Goal: Task Accomplishment & Management: Use online tool/utility

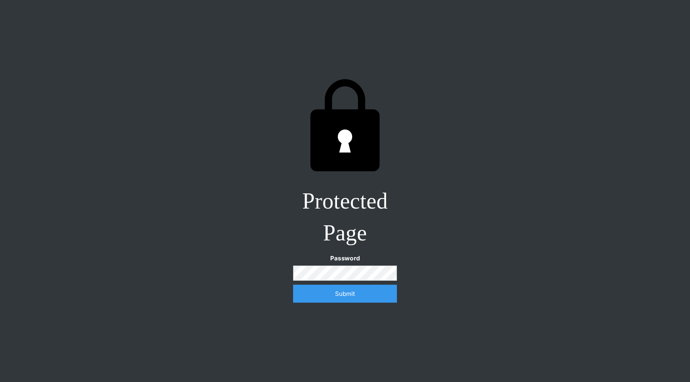
click at [293, 285] on input "Submit" at bounding box center [345, 294] width 104 height 18
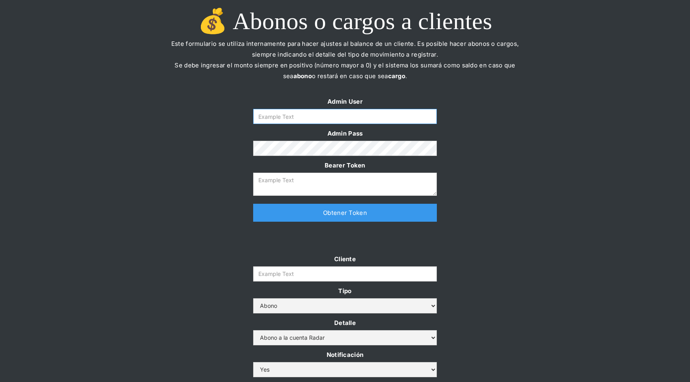
click at [400, 115] on input "Form" at bounding box center [345, 116] width 184 height 15
click at [280, 115] on input "Form" at bounding box center [345, 116] width 184 height 15
type input "[EMAIL_ADDRESS][DOMAIN_NAME]"
click at [224, 210] on div "Admin User [EMAIL_ADDRESS][DOMAIN_NAME] Admin Pass Bearer Token Thank you! Your…" at bounding box center [345, 163] width 690 height 134
click at [358, 185] on textarea "Form" at bounding box center [345, 184] width 184 height 23
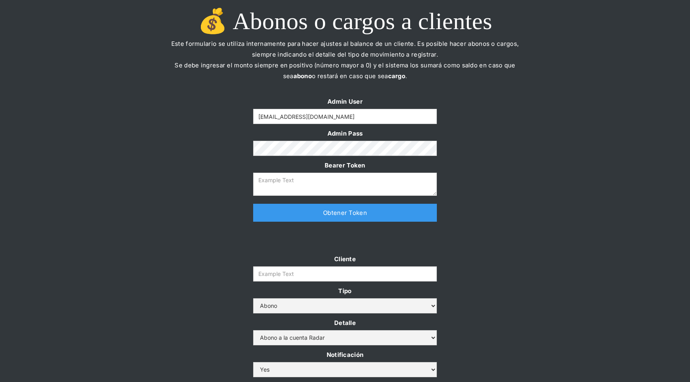
click at [352, 218] on link "Obtener Token" at bounding box center [345, 213] width 184 height 18
type textarea "[SECURITY_DATA]"
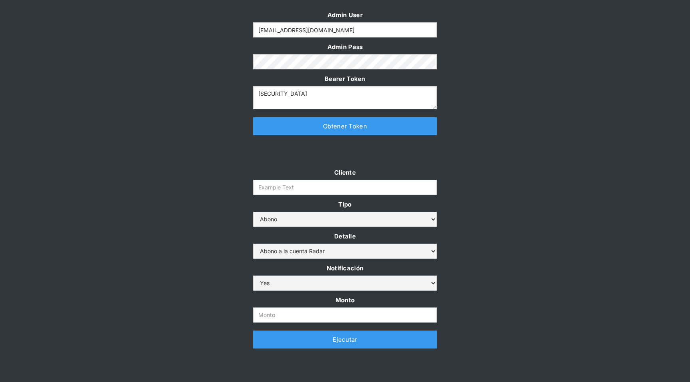
scroll to position [141, 0]
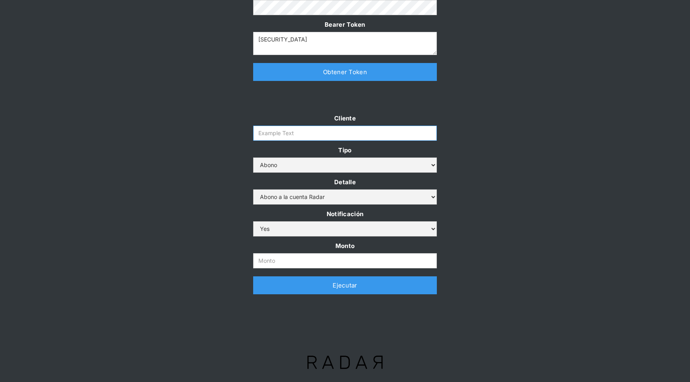
click at [287, 136] on input "Cliente" at bounding box center [345, 133] width 184 height 15
click at [346, 131] on input "Cliente" at bounding box center [345, 133] width 184 height 15
type input "prontopaga"
click at [369, 162] on select "Abono Cargo" at bounding box center [345, 165] width 184 height 15
click at [253, 158] on select "Abono Cargo" at bounding box center [345, 165] width 184 height 15
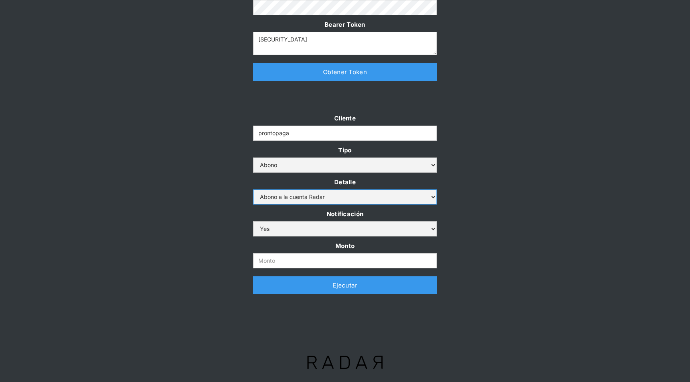
click at [352, 197] on select "Abono a la cuenta Radar Devolución por altos montos" at bounding box center [345, 197] width 184 height 15
click at [253, 190] on select "Abono a la cuenta Radar Devolución por altos montos" at bounding box center [345, 197] width 184 height 15
click at [321, 260] on input "Monto" at bounding box center [345, 260] width 184 height 15
type input "3.000.000.000"
click at [326, 260] on input "3.000.000.000" at bounding box center [345, 260] width 184 height 15
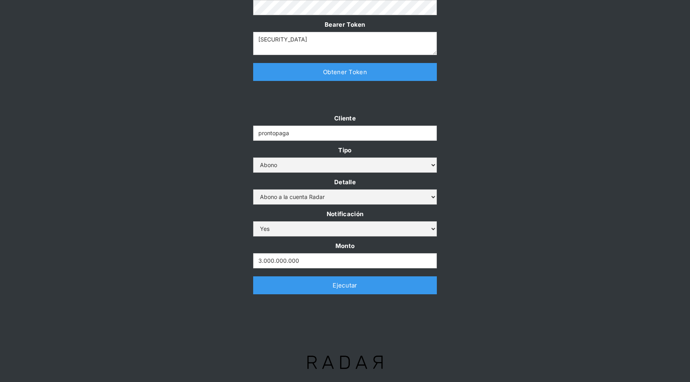
click at [356, 130] on input "prontopaga" at bounding box center [345, 133] width 184 height 15
click at [464, 228] on div "Cliente prontopaga Tipo Abono Cargo Detalle Abono a la cuenta Radar Devolución …" at bounding box center [345, 208] width 690 height 190
drag, startPoint x: 311, startPoint y: 262, endPoint x: 254, endPoint y: 260, distance: 57.1
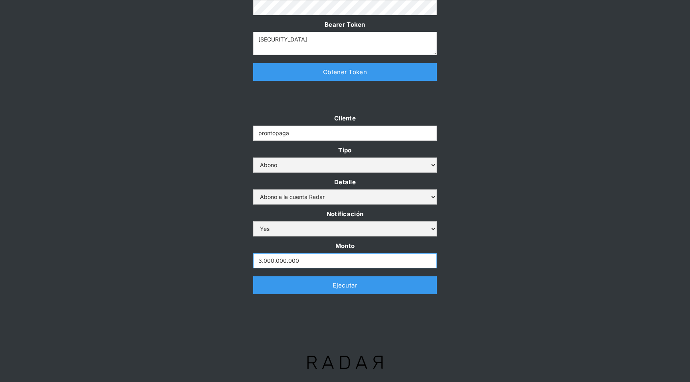
click at [254, 260] on input "3.000.000.000" at bounding box center [345, 260] width 184 height 15
click at [459, 271] on div "Cliente prontopaga Tipo Abono Cargo Detalle Abono a la cuenta Radar Devolución …" at bounding box center [345, 208] width 690 height 190
drag, startPoint x: 352, startPoint y: 263, endPoint x: 335, endPoint y: 269, distance: 18.7
click at [335, 269] on div "Cliente prontopaga Tipo Abono Cargo Detalle Abono a la cuenta Radar Devolución …" at bounding box center [345, 208] width 200 height 190
click at [343, 263] on input "3.000.000.000" at bounding box center [345, 260] width 184 height 15
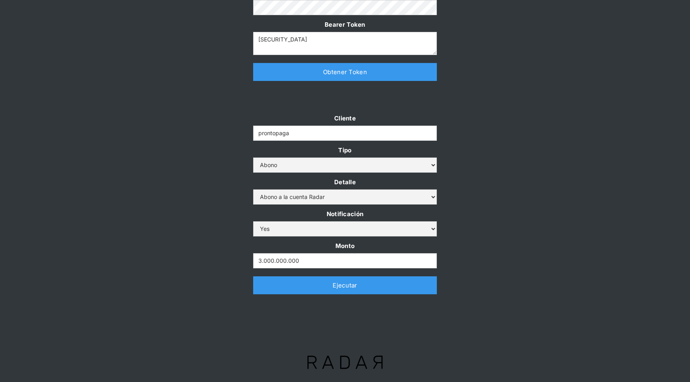
click at [386, 287] on link "Ejecutar" at bounding box center [345, 286] width 184 height 18
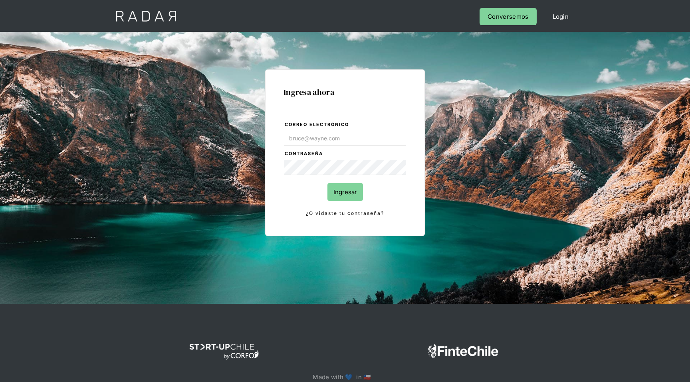
click at [345, 139] on input "Correo electrónico" at bounding box center [345, 138] width 122 height 15
type input "[EMAIL_ADDRESS][DOMAIN_NAME]"
click at [327, 183] on input "Ingresar" at bounding box center [345, 192] width 36 height 18
click at [459, 186] on div "Ingresa ahora Correo electrónico [EMAIL_ADDRESS][DOMAIN_NAME] Contraseña Ingres…" at bounding box center [344, 180] width 375 height 248
click at [202, 116] on div "Ingresa ahora Correo electrónico [EMAIL_ADDRESS][DOMAIN_NAME] Contraseña Ingres…" at bounding box center [344, 180] width 375 height 248
